Goal: Find contact information: Find contact information

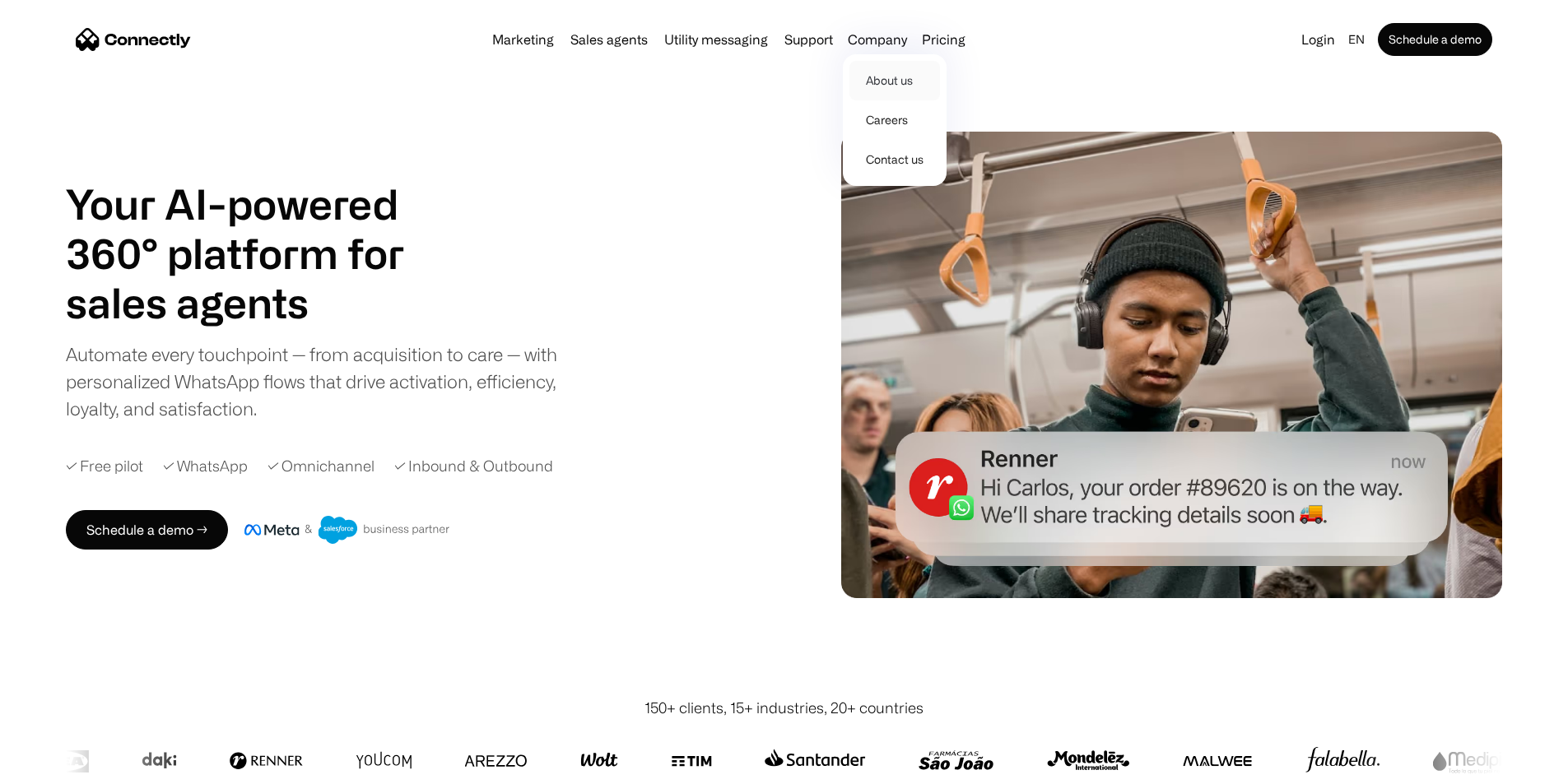
click at [898, 69] on link "About us" at bounding box center [894, 80] width 91 height 40
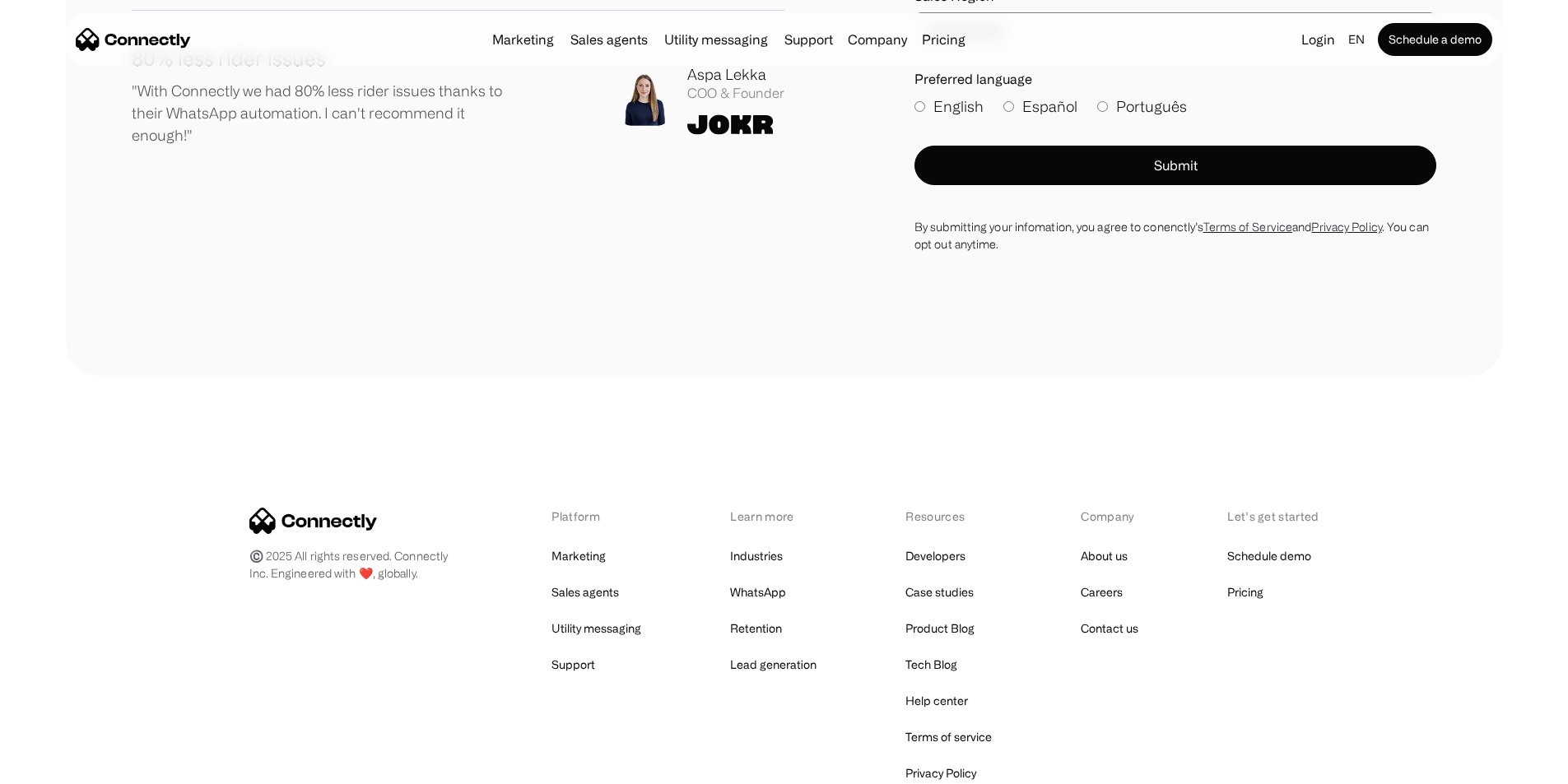
scroll to position [2158, 0]
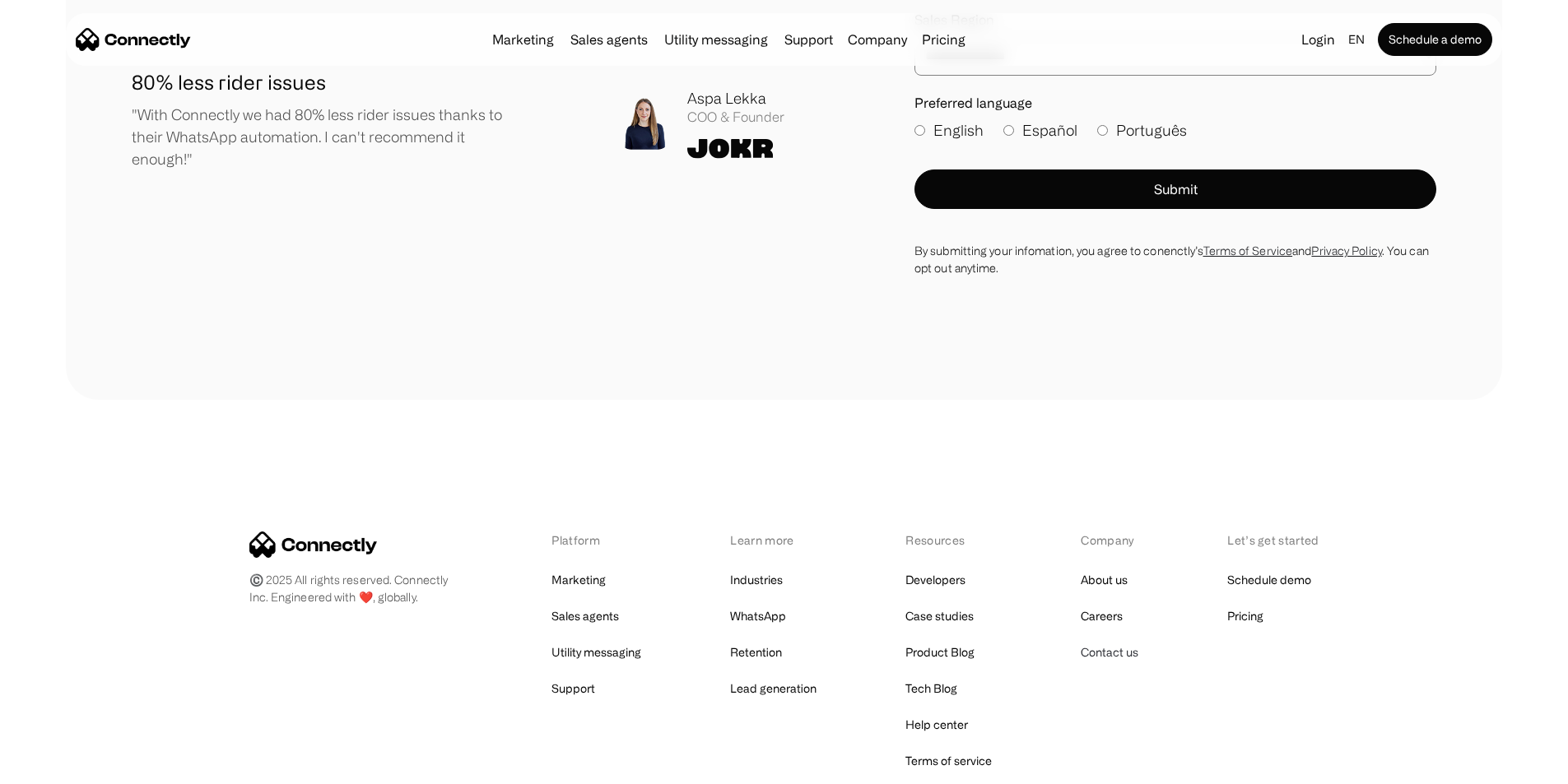
click at [1122, 664] on link "Contact us" at bounding box center [1109, 652] width 58 height 23
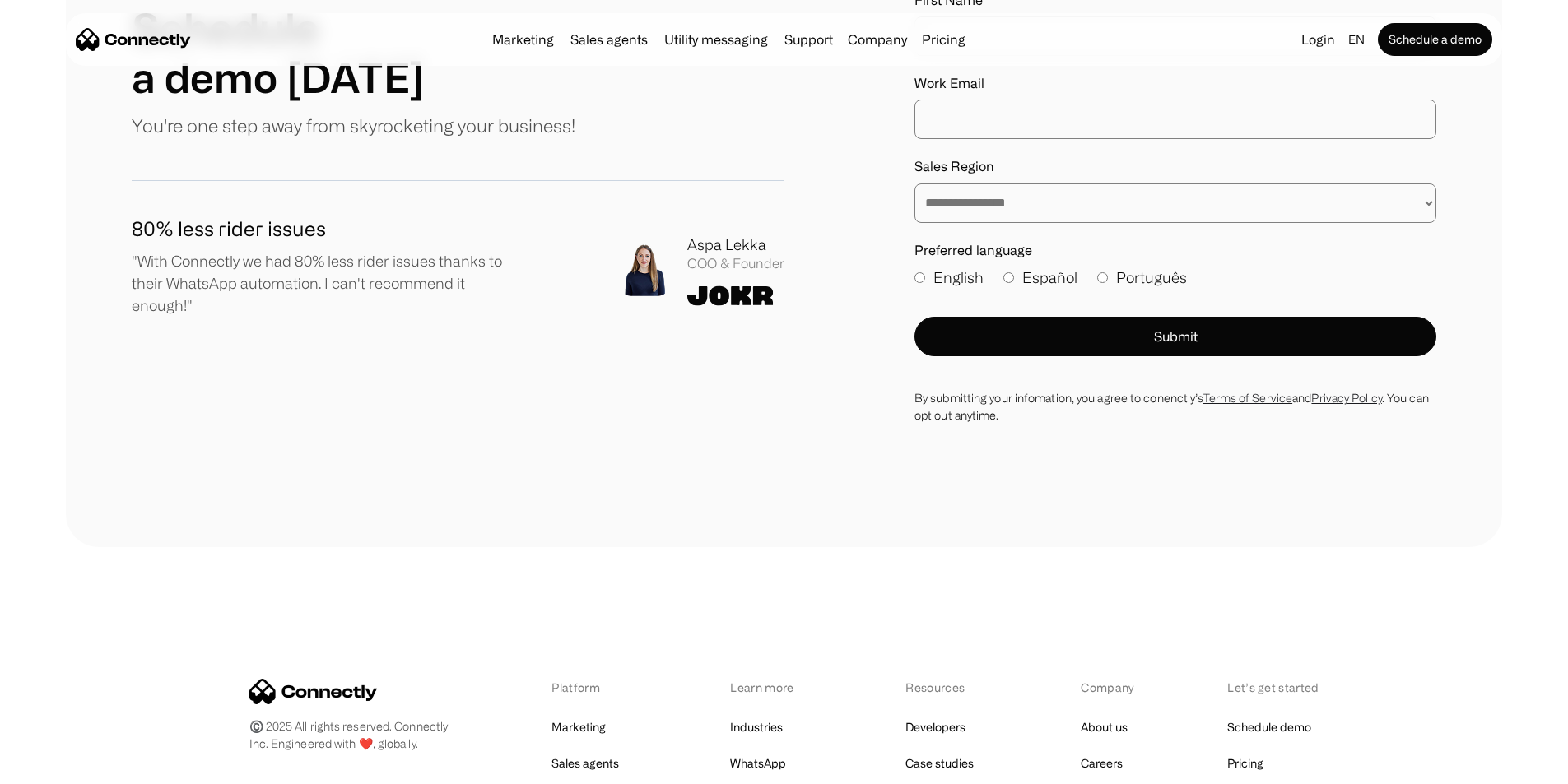
scroll to position [1128, 0]
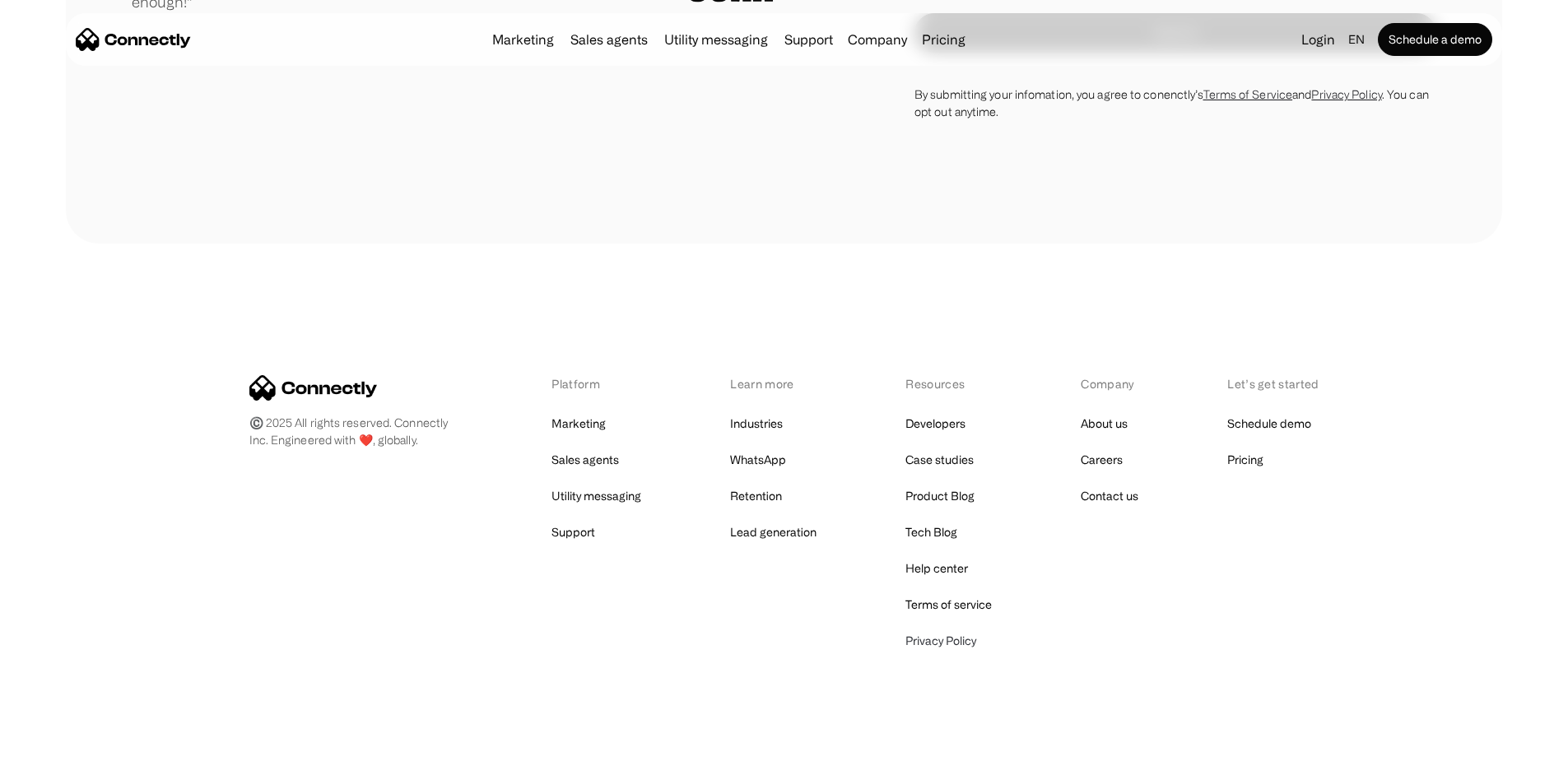
click at [950, 643] on link "Privacy Policy" at bounding box center [941, 641] width 71 height 23
click at [942, 607] on link "Terms of service" at bounding box center [948, 605] width 86 height 23
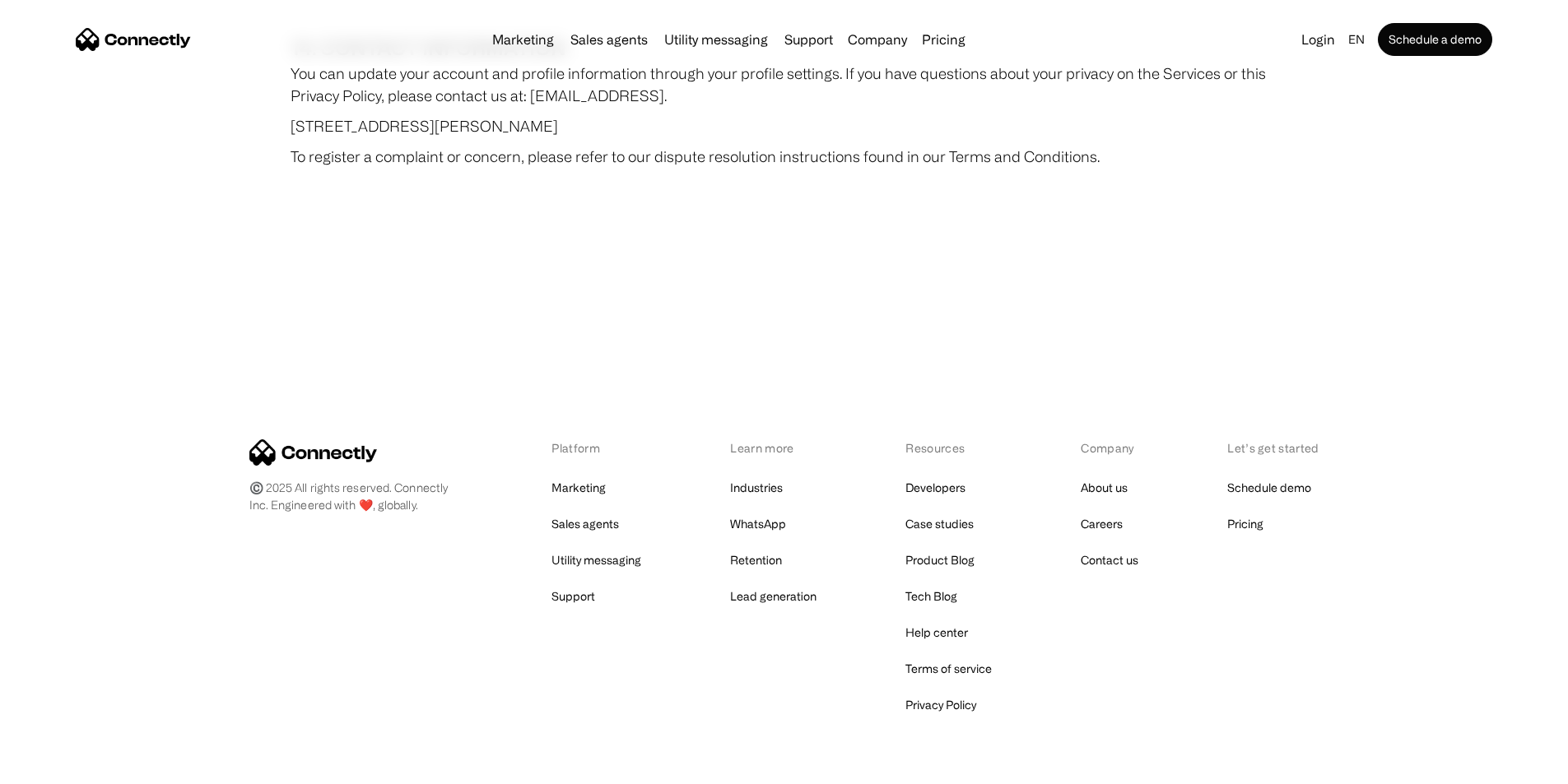
scroll to position [9107, 0]
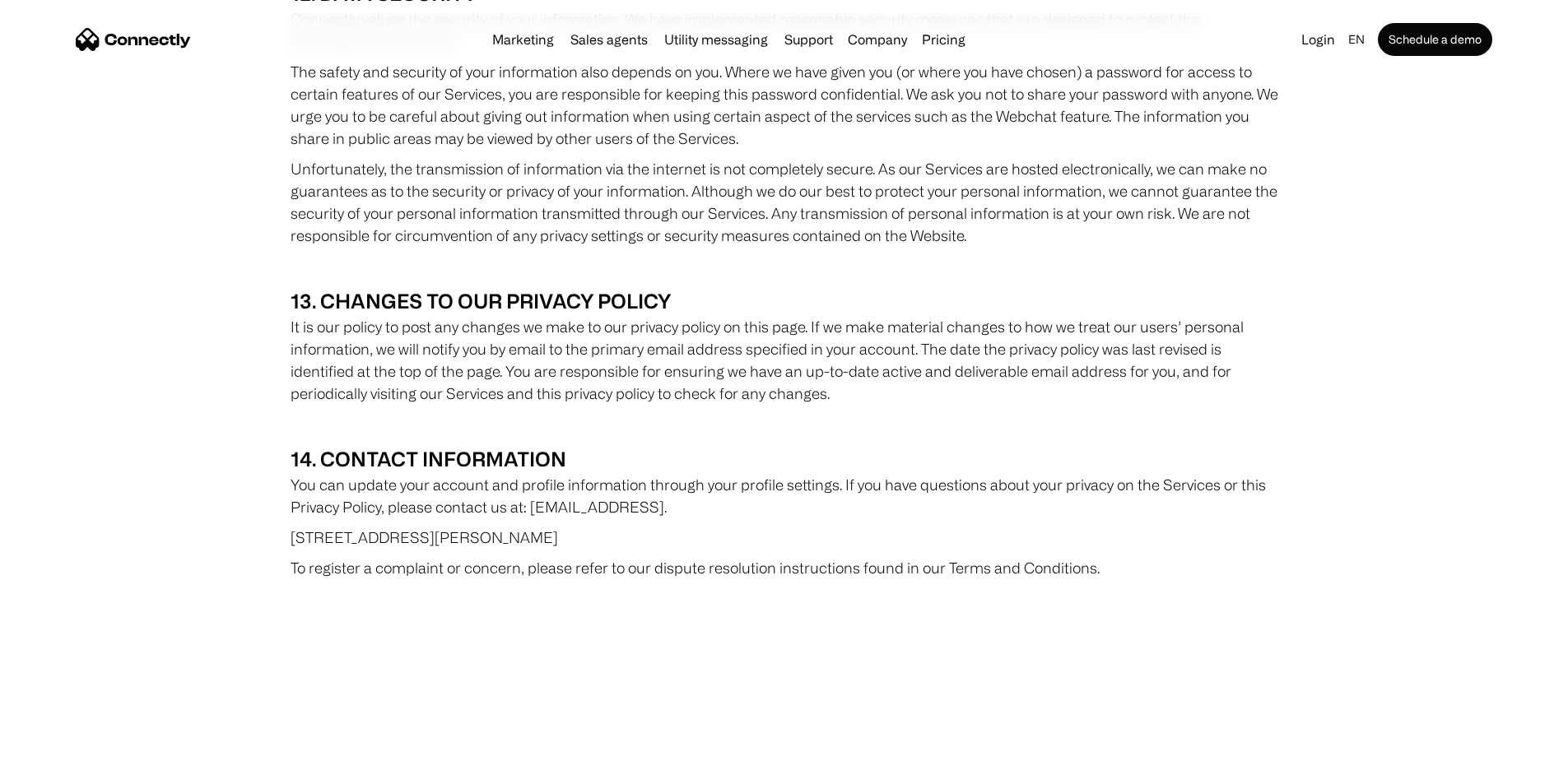
drag, startPoint x: 502, startPoint y: 474, endPoint x: 428, endPoint y: 474, distance: 74.0
click at [428, 527] on p "[STREET_ADDRESS][PERSON_NAME]" at bounding box center [784, 538] width 987 height 22
copy p "Redwood City"
drag, startPoint x: 588, startPoint y: 472, endPoint x: 548, endPoint y: 471, distance: 40.0
click at [548, 527] on p "[STREET_ADDRESS][PERSON_NAME]" at bounding box center [784, 538] width 987 height 22
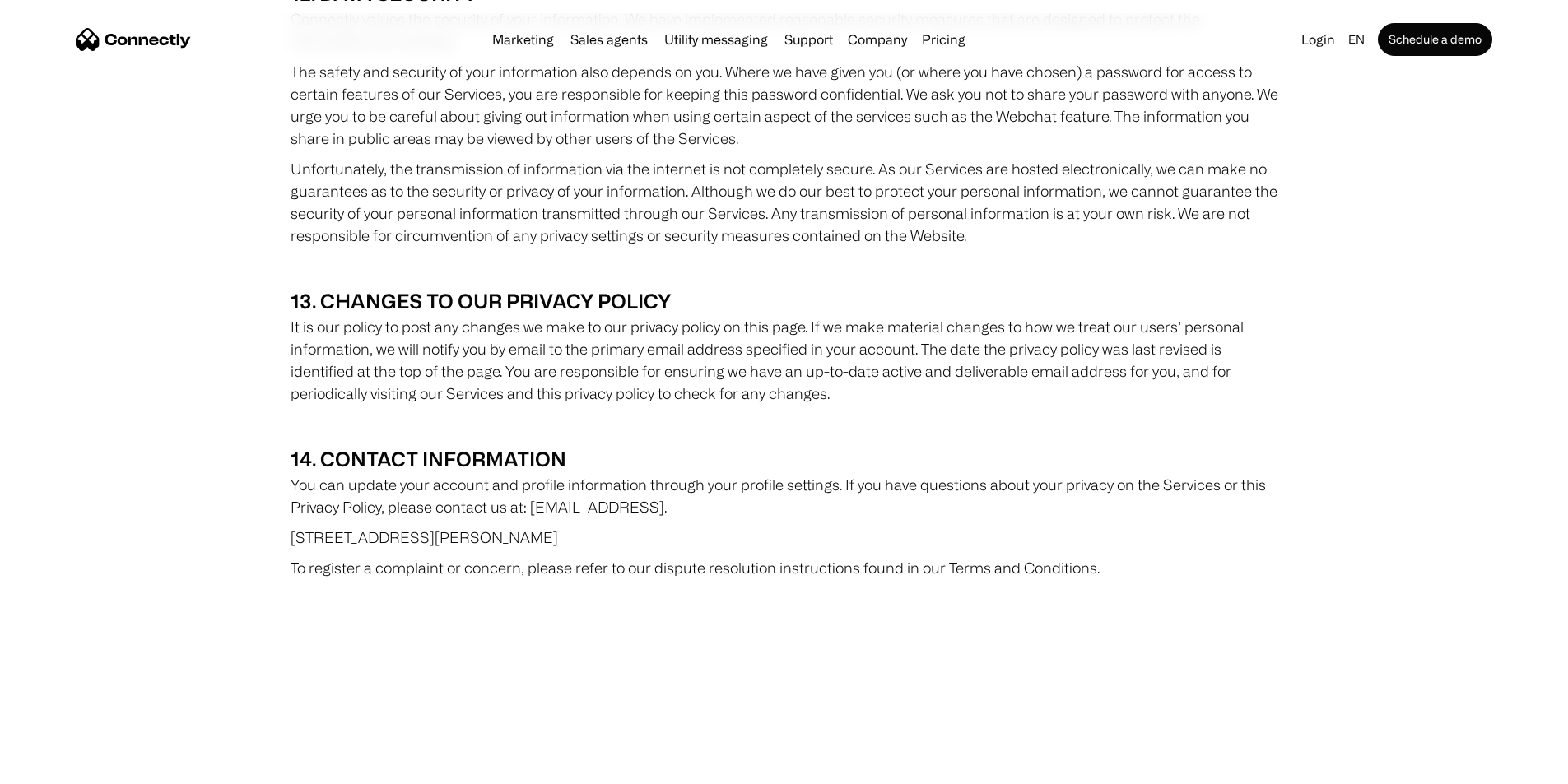
copy p "94063"
drag, startPoint x: 417, startPoint y: 476, endPoint x: 284, endPoint y: 477, distance: 133.0
copy p "601 Marshall Street"
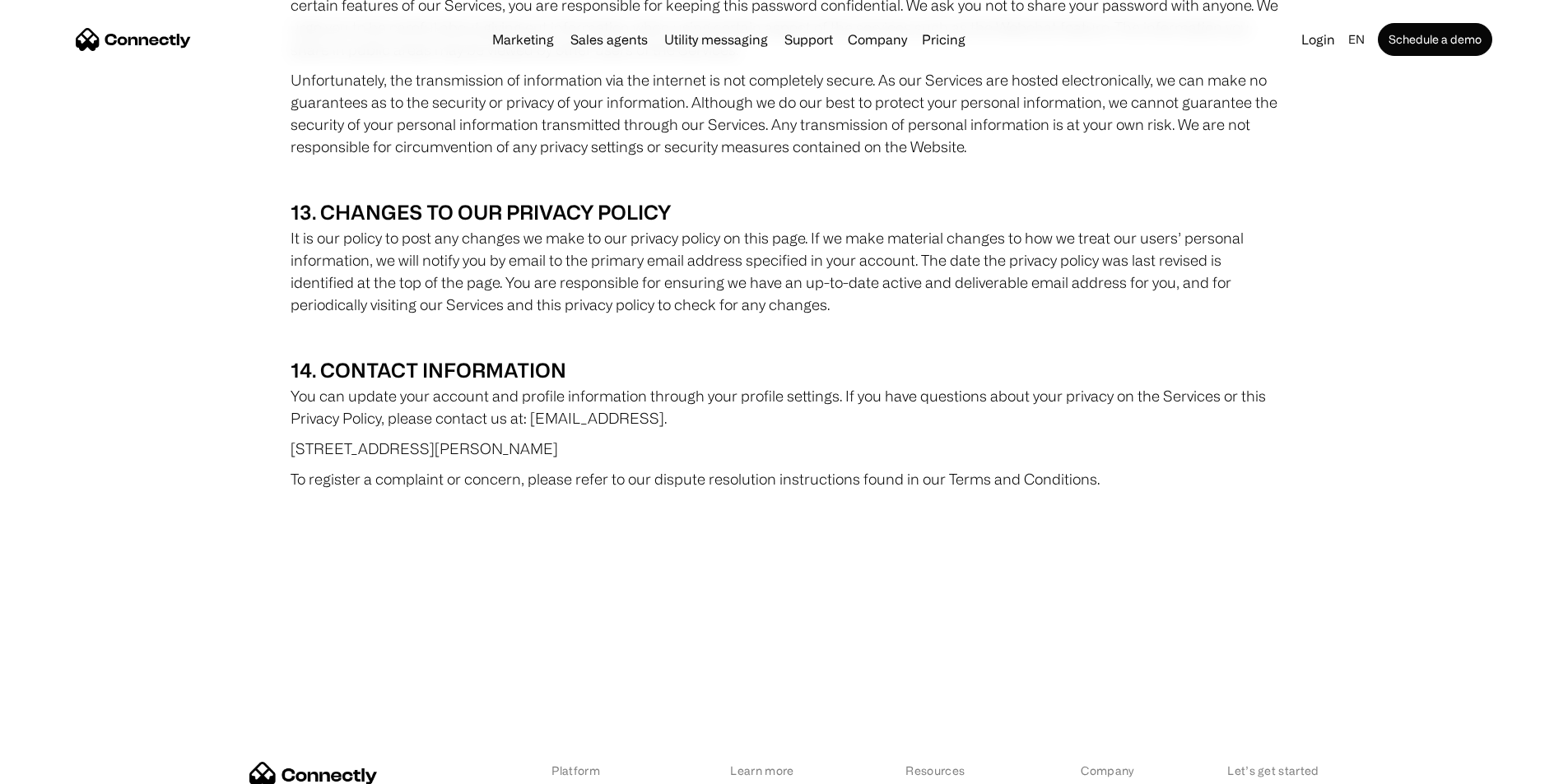
scroll to position [9107, 0]
